Goal: Information Seeking & Learning: Check status

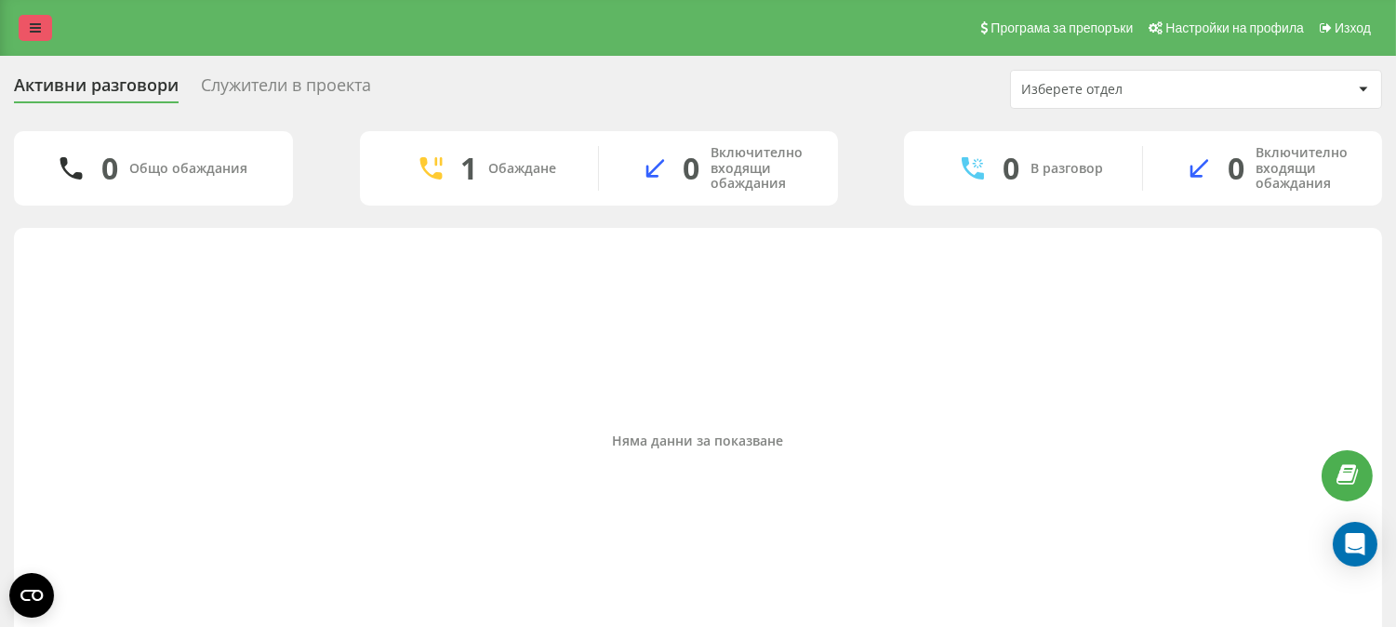
click at [26, 23] on link at bounding box center [35, 28] width 33 height 26
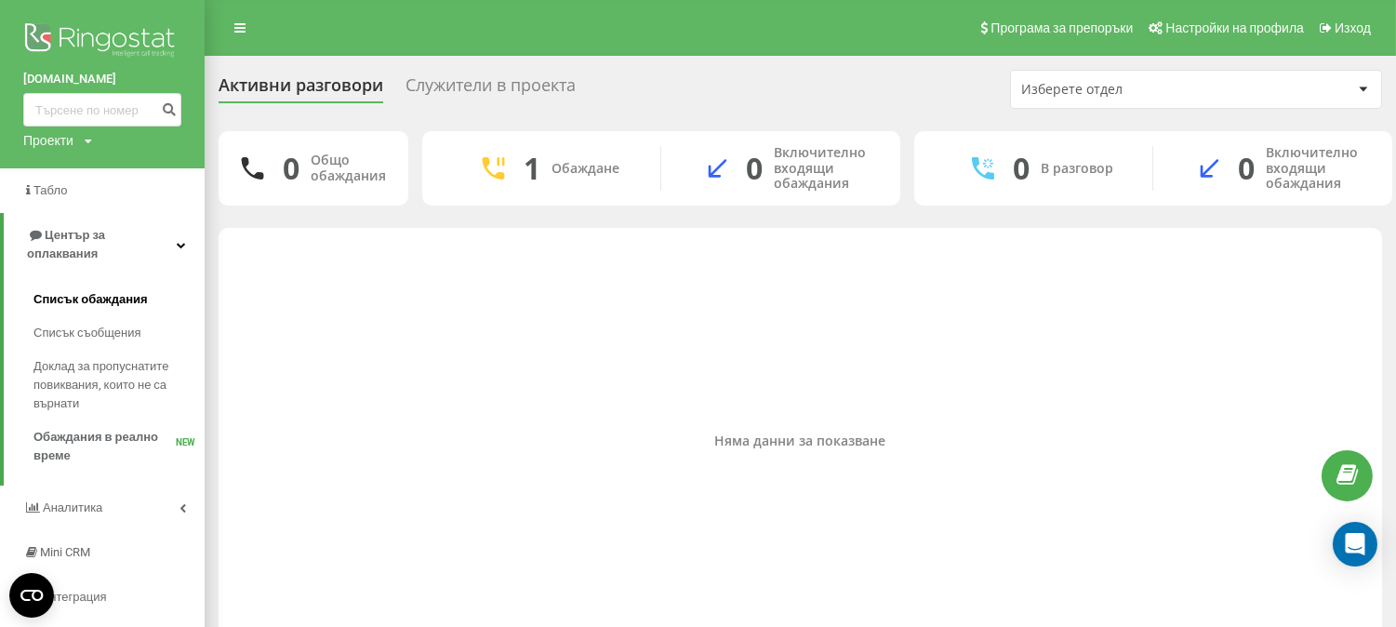
click at [91, 290] on span "Списък обаждания" at bounding box center [90, 299] width 114 height 19
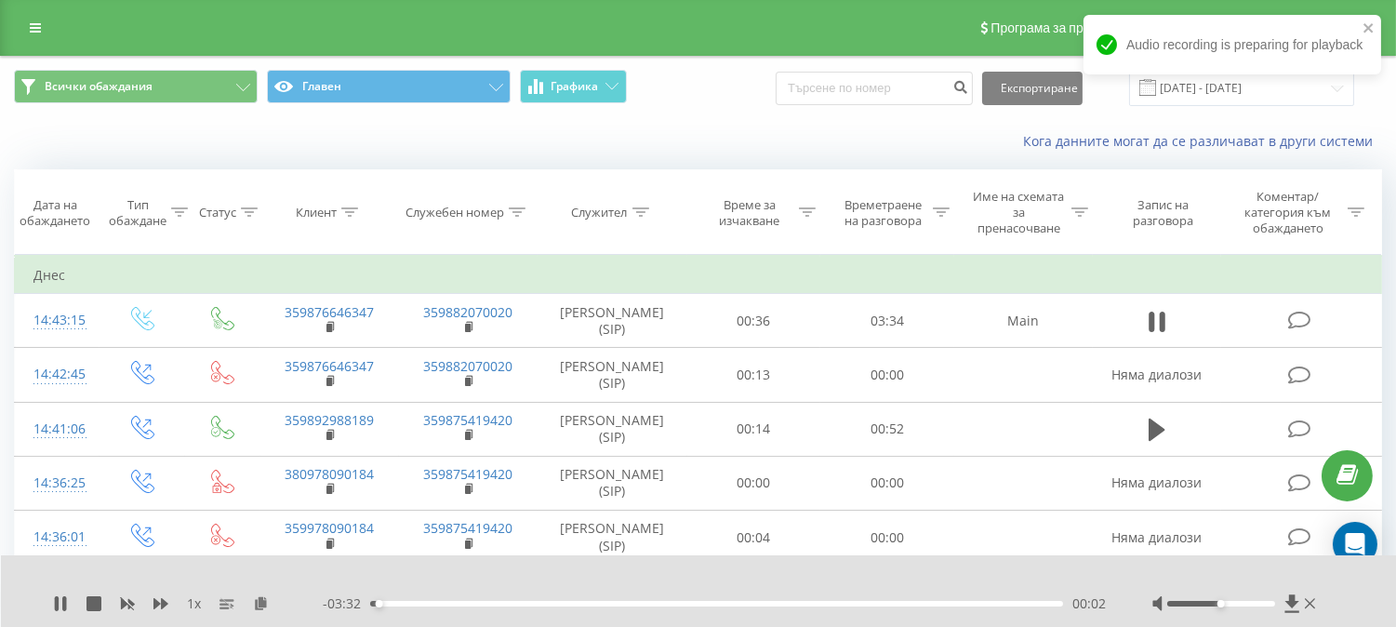
click at [400, 605] on div "00:02" at bounding box center [716, 604] width 693 height 6
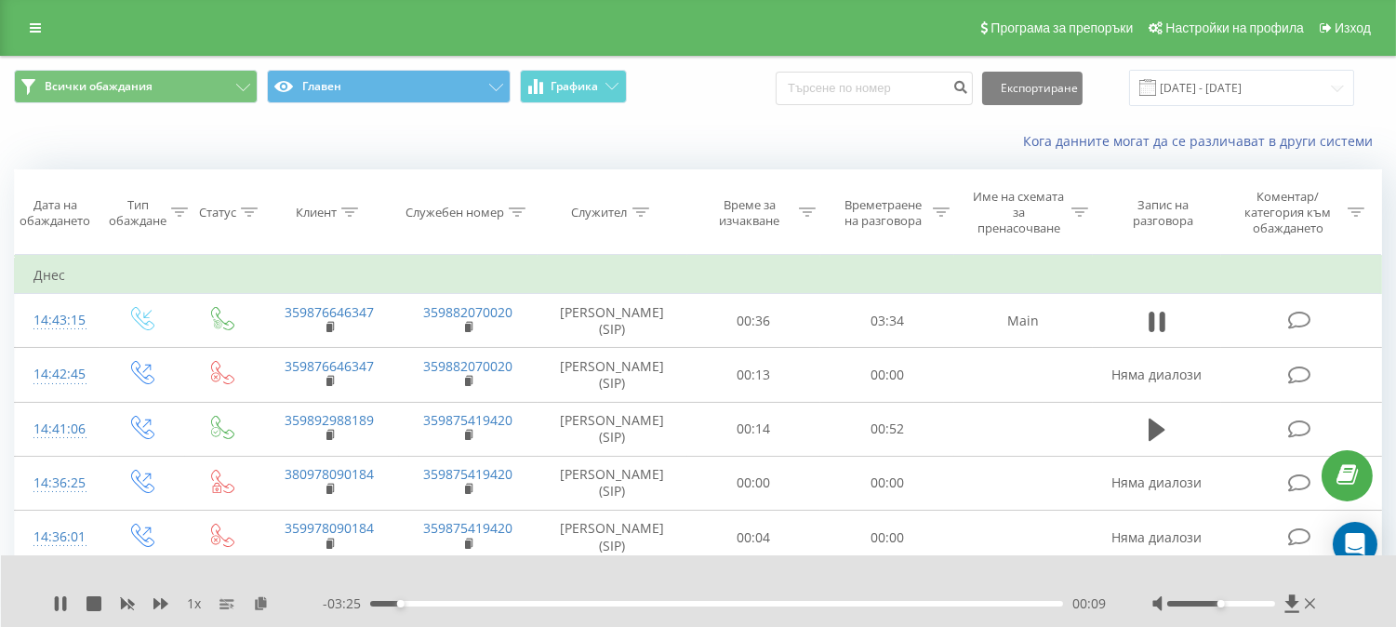
click at [416, 605] on div "00:09" at bounding box center [716, 604] width 693 height 6
drag, startPoint x: 425, startPoint y: 605, endPoint x: 435, endPoint y: 605, distance: 10.2
click at [435, 605] on div "00:19" at bounding box center [716, 604] width 693 height 6
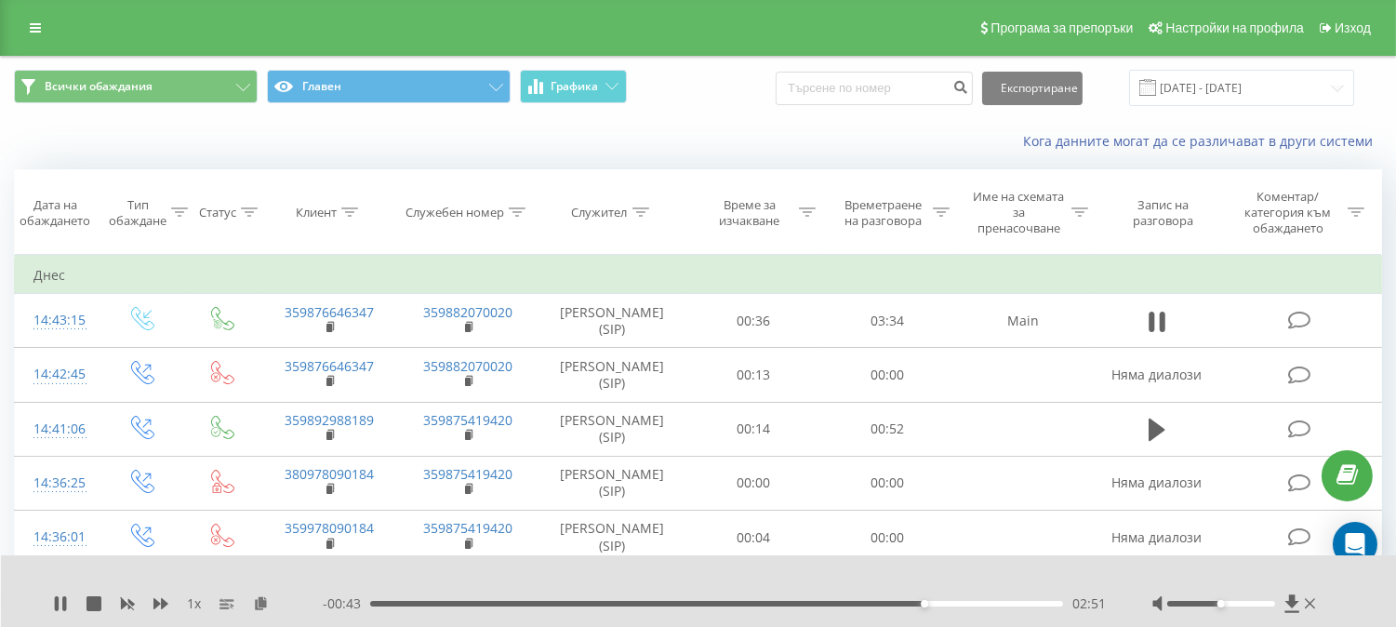
click at [889, 604] on div "02:51" at bounding box center [716, 604] width 693 height 6
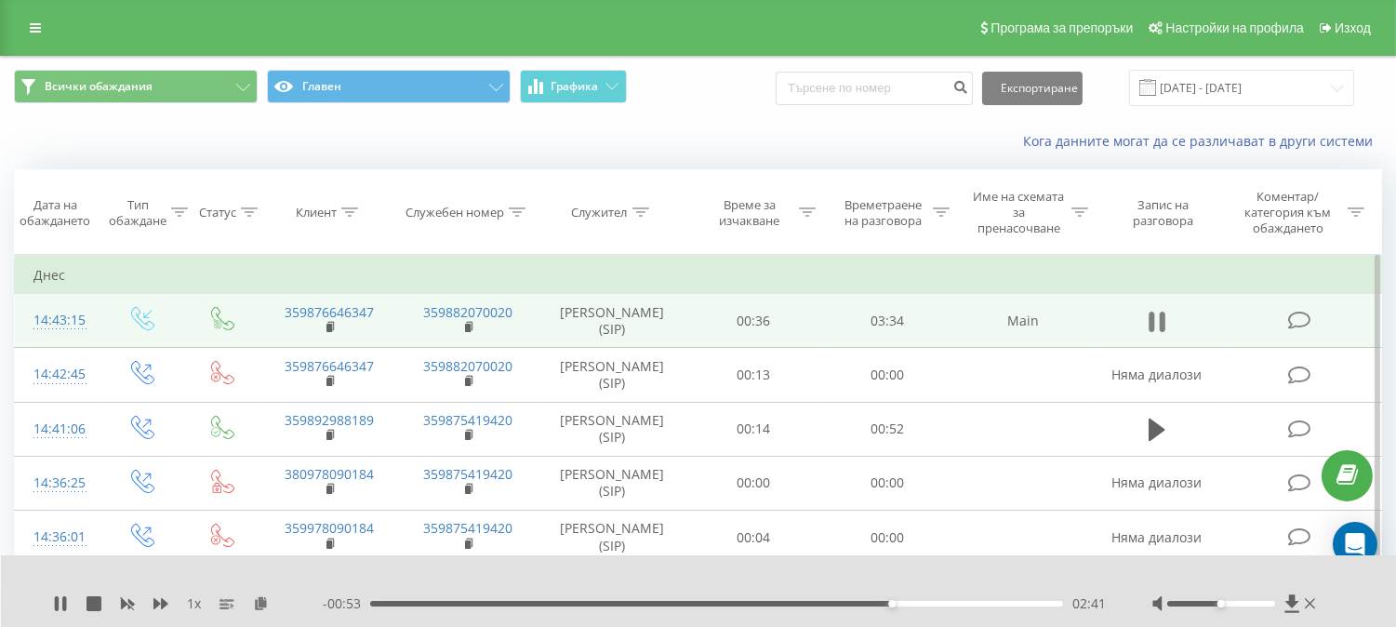
click at [1157, 313] on icon at bounding box center [1156, 322] width 17 height 26
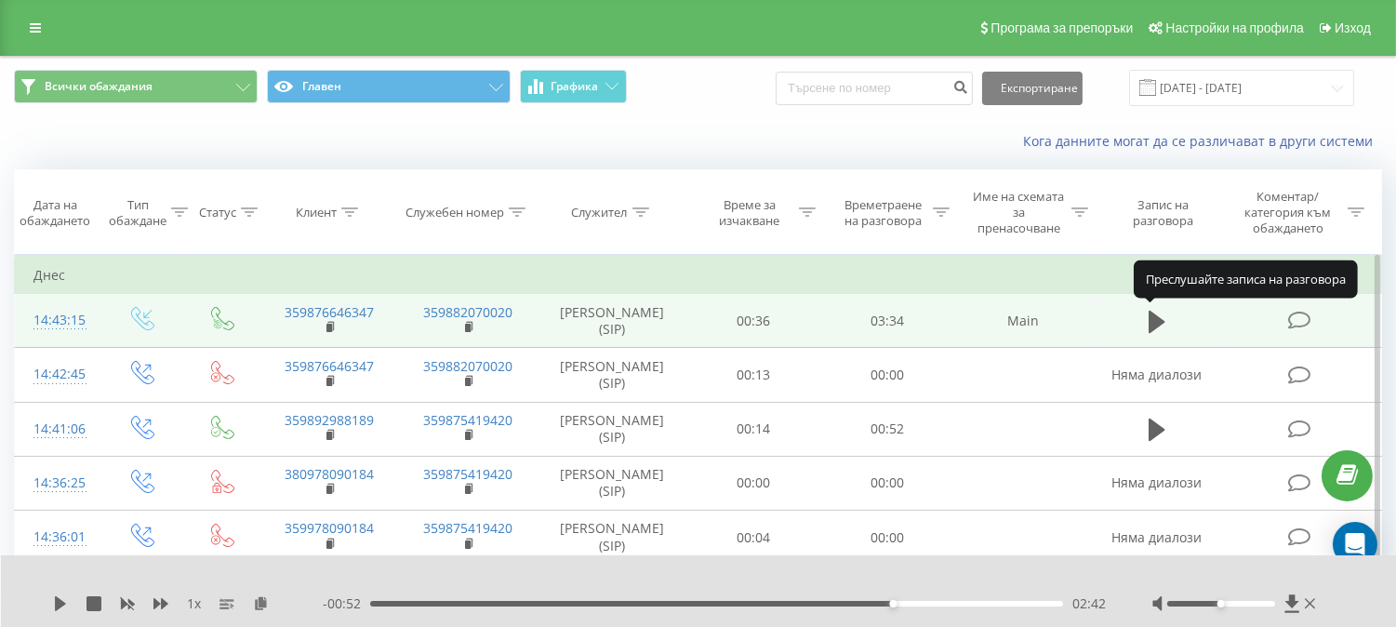
click at [1157, 313] on icon at bounding box center [1156, 322] width 17 height 26
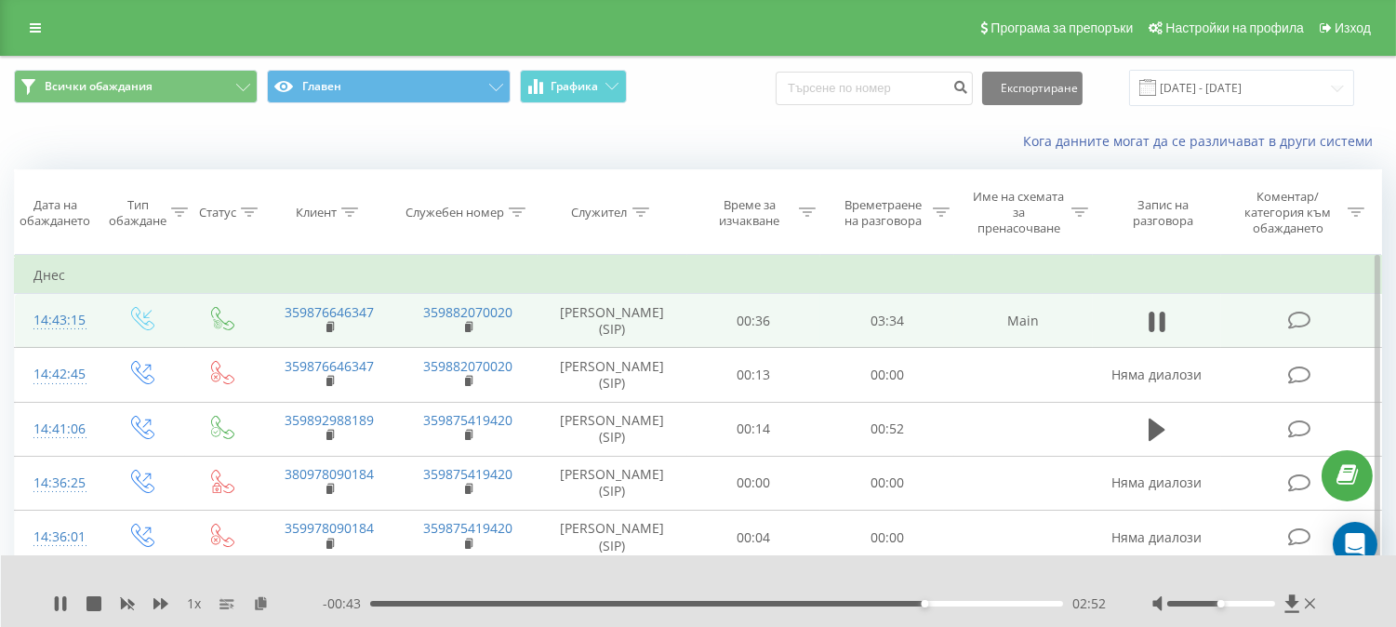
click at [825, 606] on div "- 00:43 02:52 02:52" at bounding box center [714, 603] width 783 height 19
click at [835, 601] on div "02:24" at bounding box center [716, 604] width 693 height 6
click at [1160, 318] on icon at bounding box center [1162, 321] width 6 height 20
click at [28, 16] on link at bounding box center [35, 28] width 33 height 26
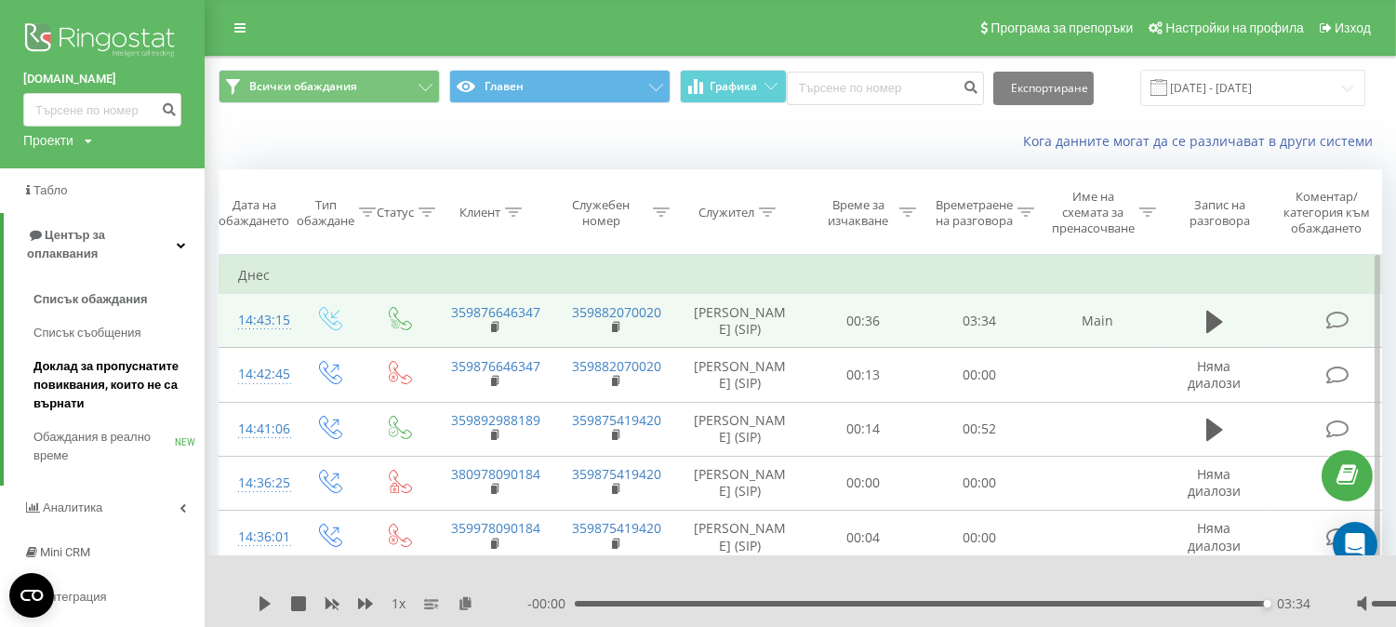
click at [95, 361] on span "Доклад за пропуснатите повиквания, които не са върнати" at bounding box center [114, 385] width 162 height 56
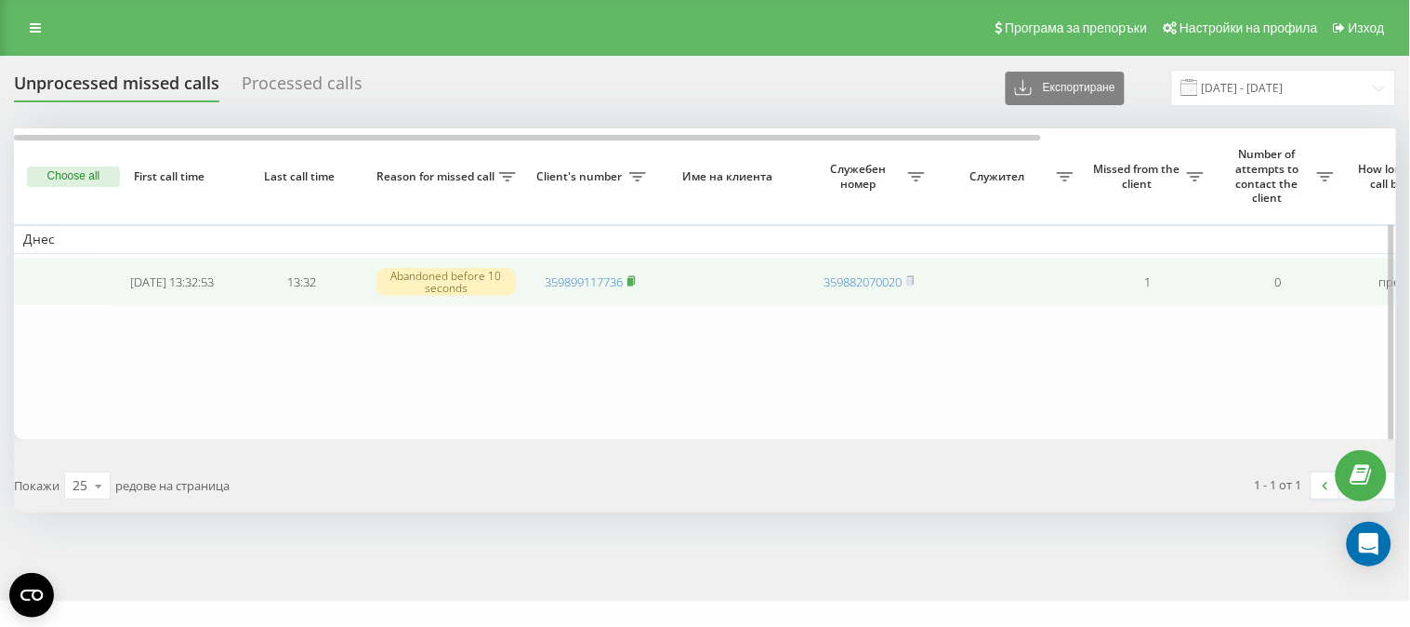
click at [633, 282] on rect at bounding box center [631, 282] width 6 height 8
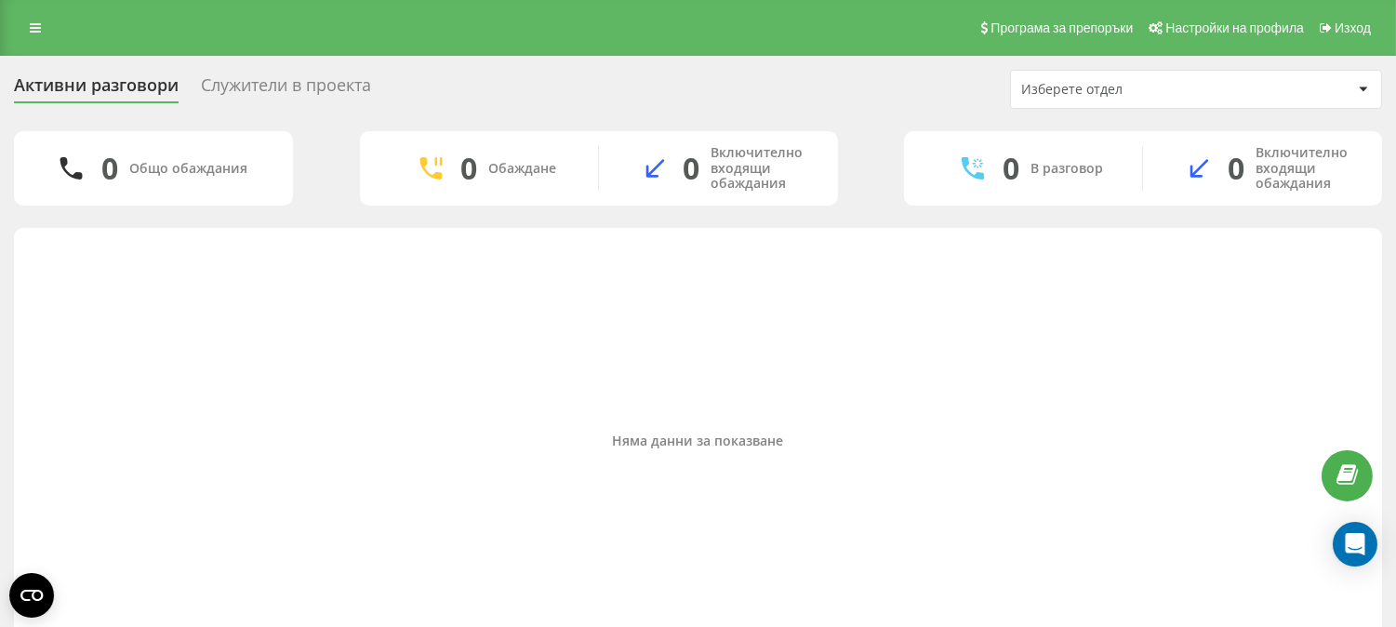
click at [299, 96] on div "Служители в проекта" at bounding box center [286, 89] width 170 height 29
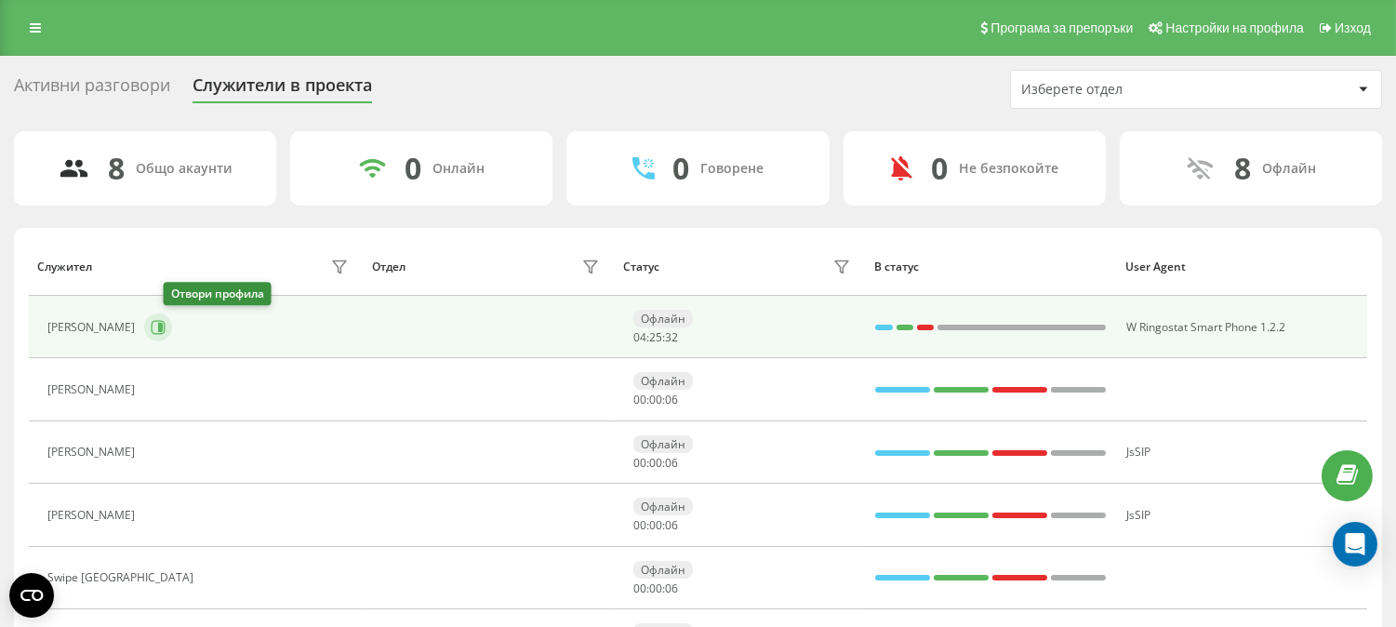
click at [165, 329] on icon at bounding box center [158, 327] width 15 height 15
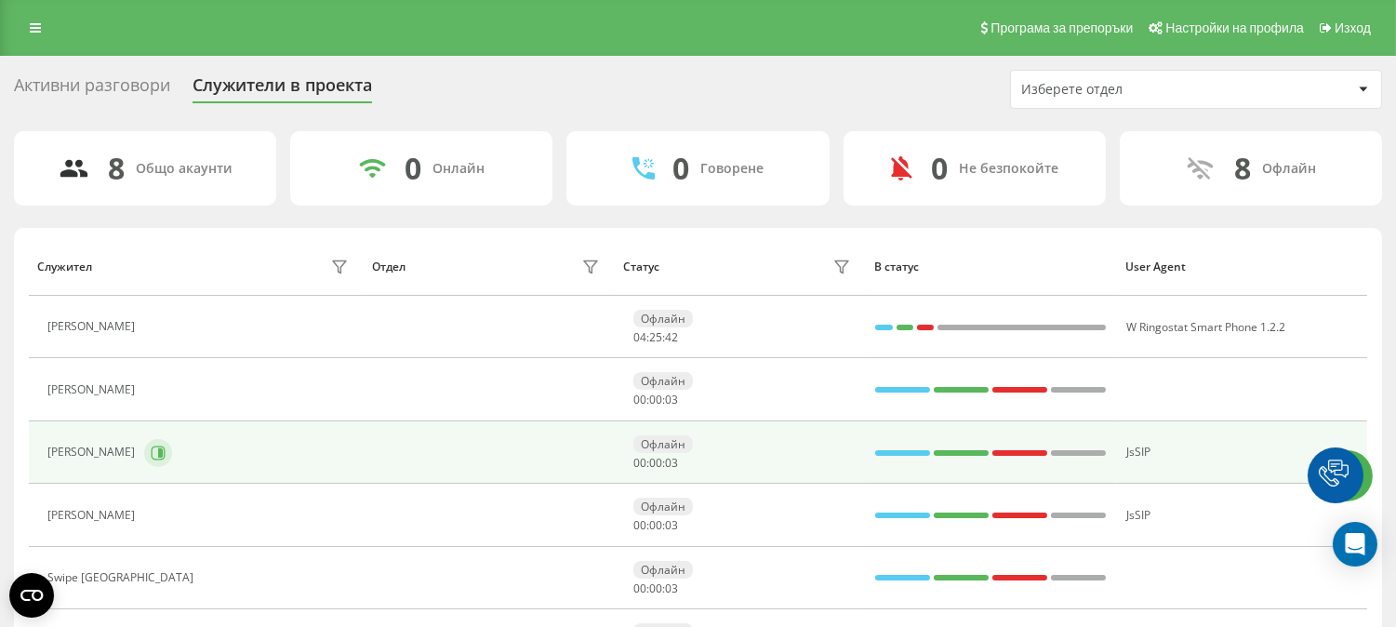
click at [151, 449] on icon at bounding box center [158, 452] width 15 height 15
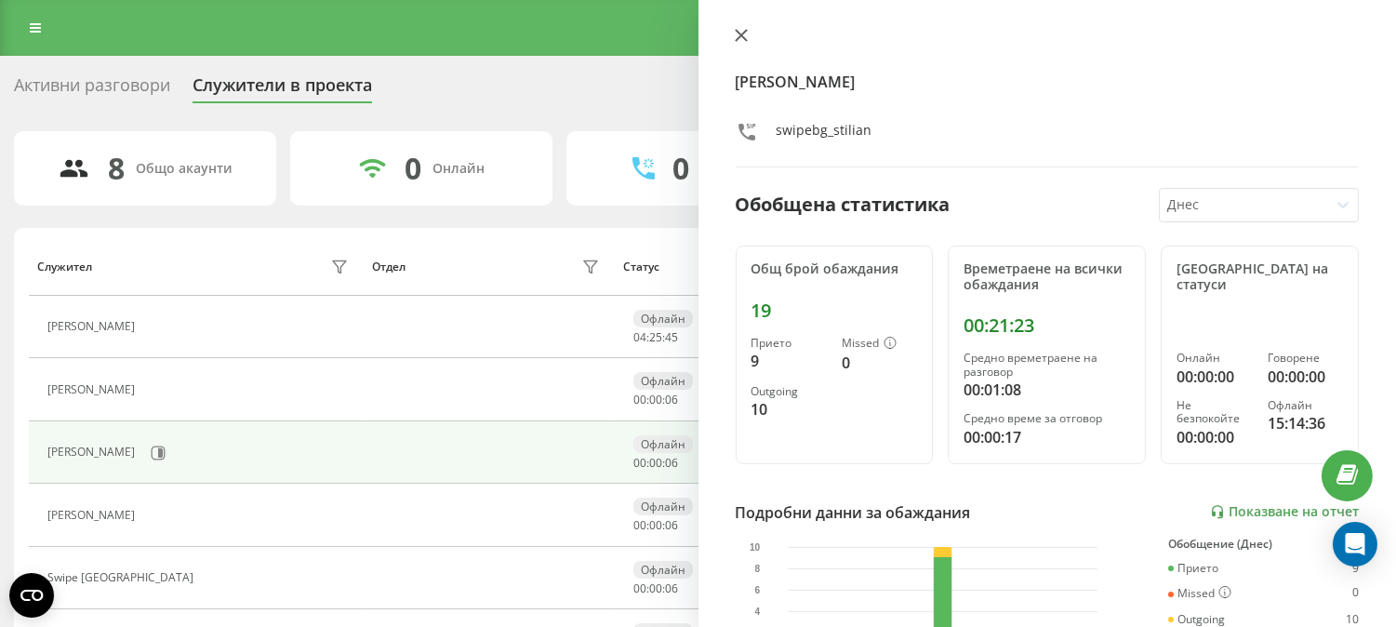
click at [739, 34] on icon at bounding box center [740, 35] width 11 height 11
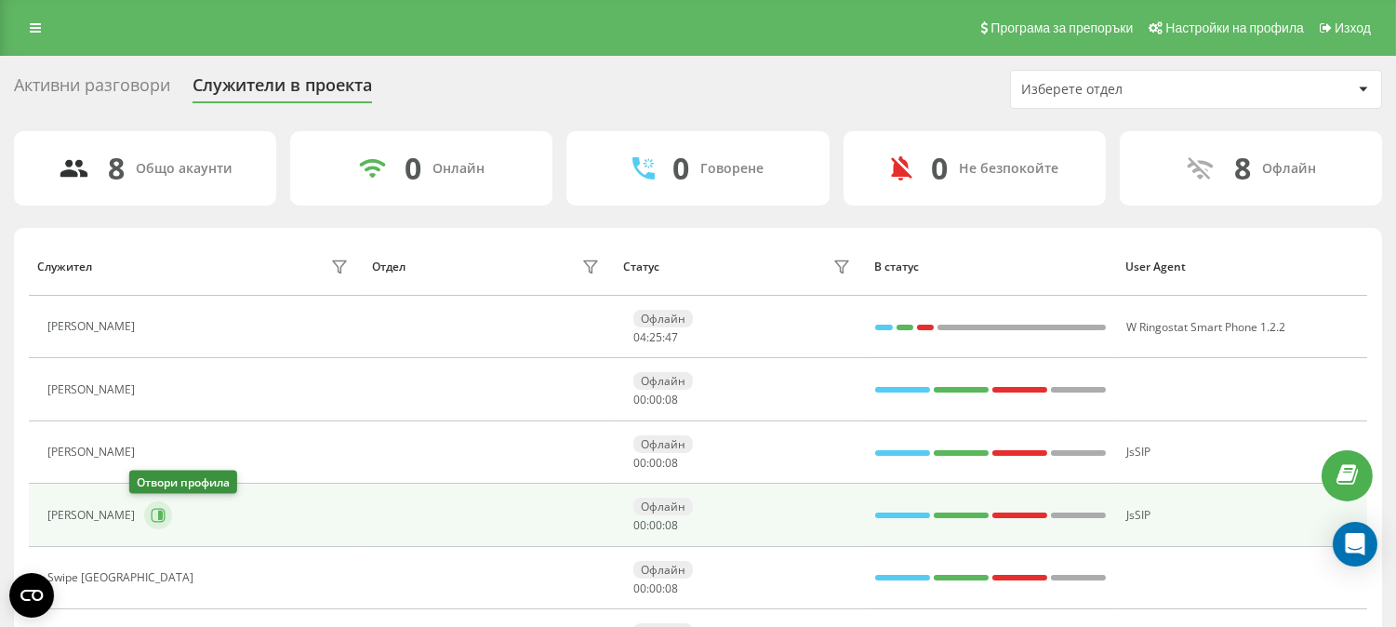
click at [151, 517] on icon at bounding box center [158, 515] width 15 height 15
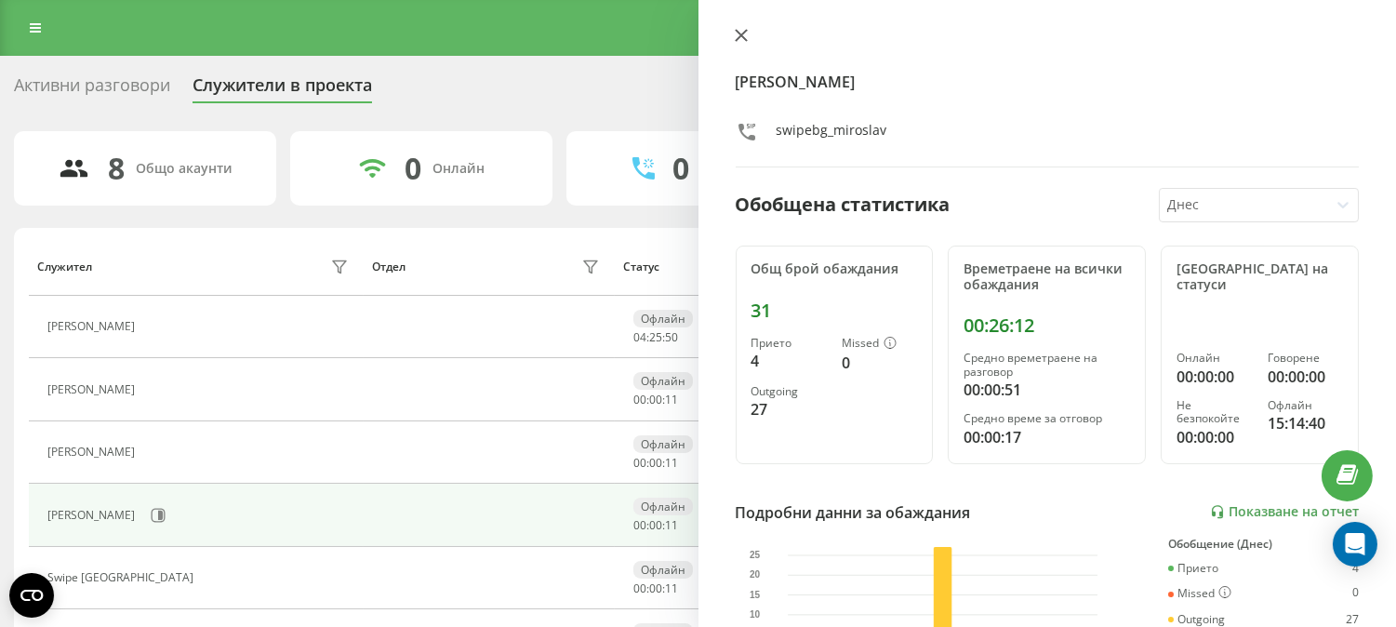
click at [742, 32] on icon at bounding box center [740, 35] width 11 height 11
